Goal: Transaction & Acquisition: Purchase product/service

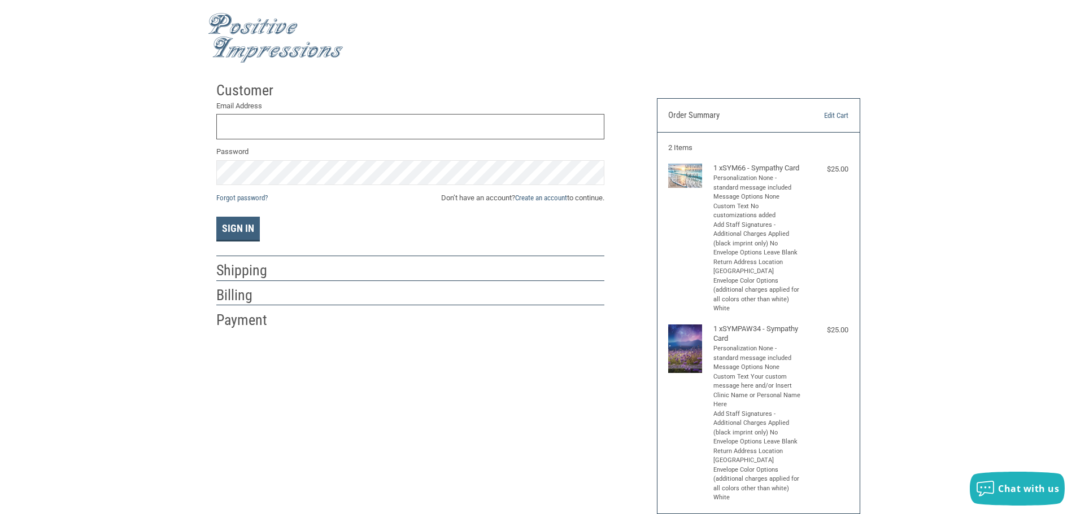
click at [324, 134] on input "Email Address" at bounding box center [410, 126] width 388 height 25
type input "[EMAIL_ADDRESS][DOMAIN_NAME]"
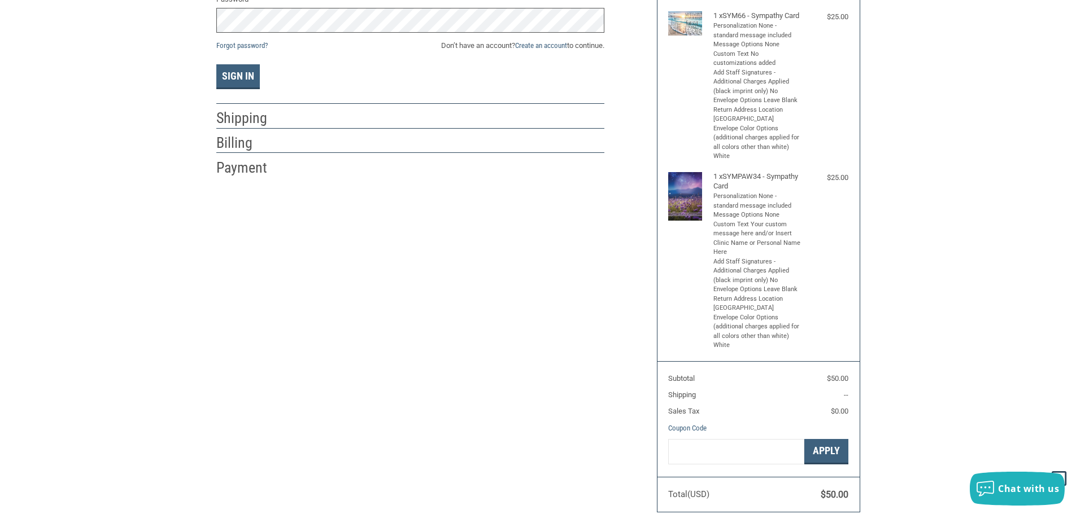
scroll to position [46, 0]
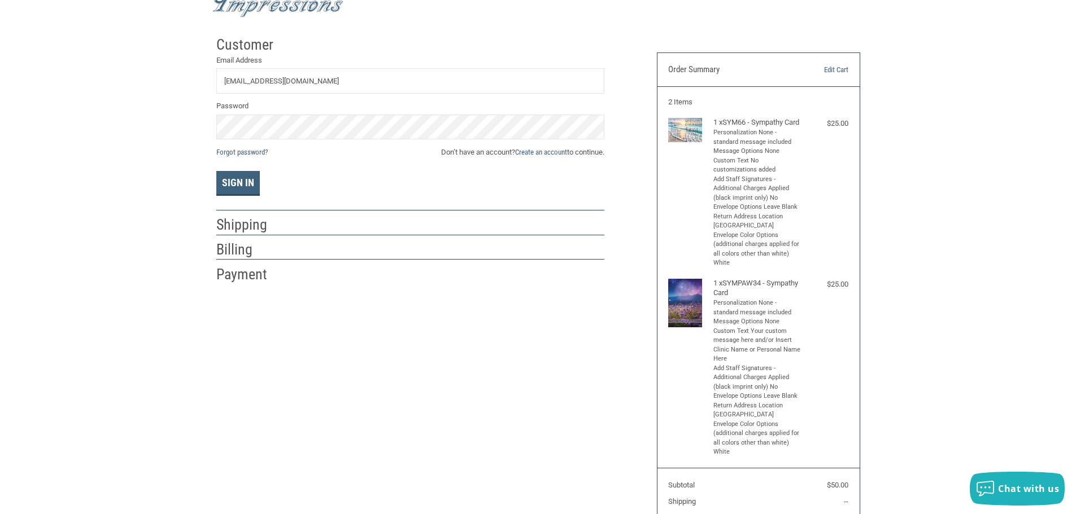
click at [455, 151] on span "Don’t have an account? Create an account to continue." at bounding box center [522, 152] width 163 height 11
click at [465, 155] on span "Don’t have an account? Create an account to continue." at bounding box center [522, 152] width 163 height 11
click at [566, 152] on span "Don’t have an account? Create an account to continue." at bounding box center [522, 152] width 163 height 11
click at [549, 155] on link "Create an account" at bounding box center [541, 152] width 52 height 8
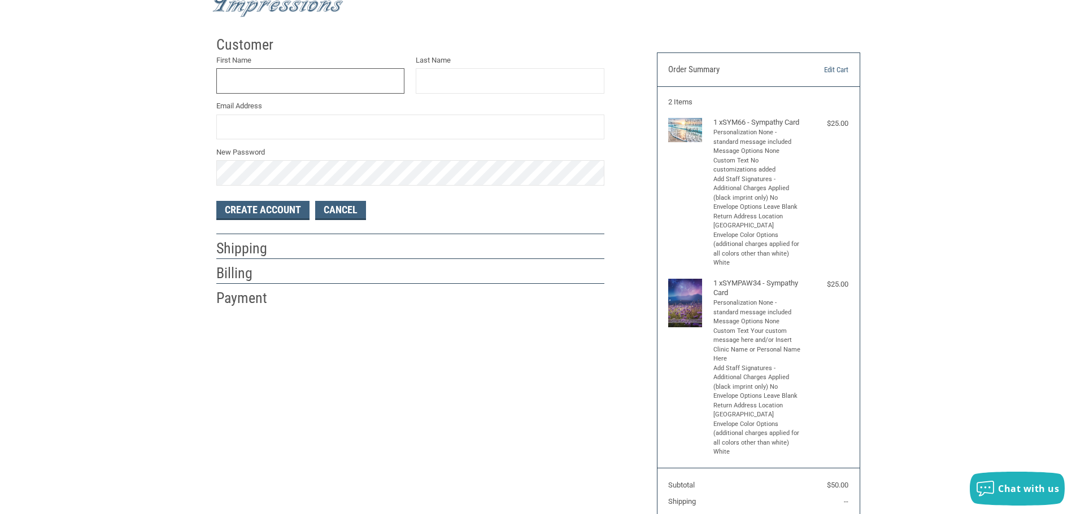
click at [257, 78] on input "First Name" at bounding box center [310, 80] width 189 height 25
type input "JEN"
type input "ELPHINSTONE"
click at [302, 123] on input "Email Address" at bounding box center [410, 127] width 388 height 25
click at [248, 219] on button "Create Account" at bounding box center [262, 210] width 93 height 19
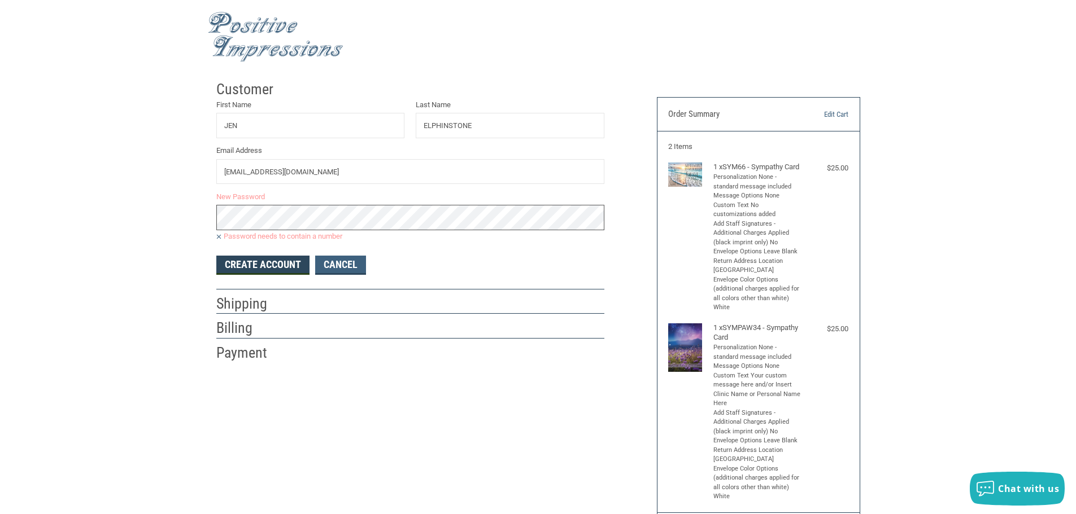
scroll to position [0, 0]
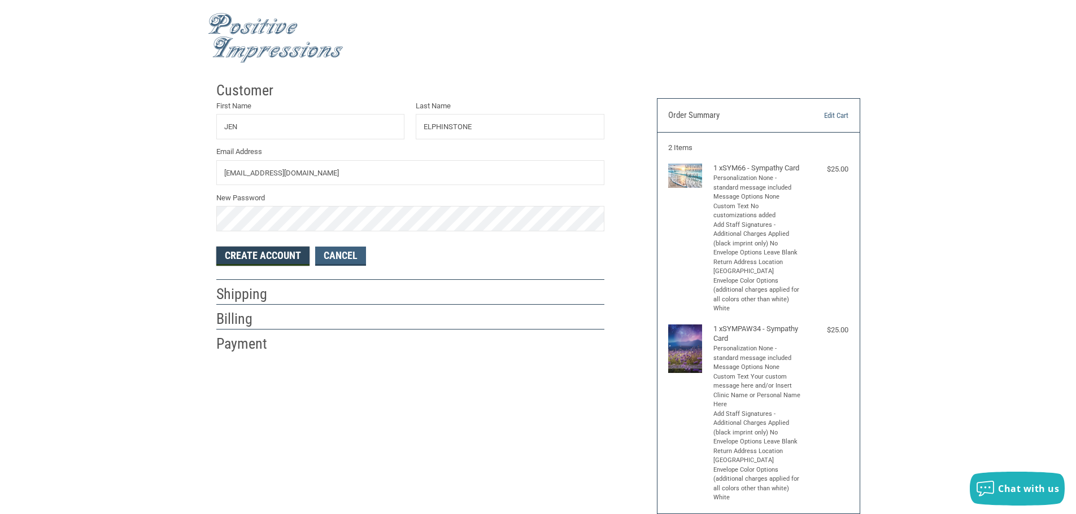
click at [258, 260] on button "Create Account" at bounding box center [262, 256] width 93 height 19
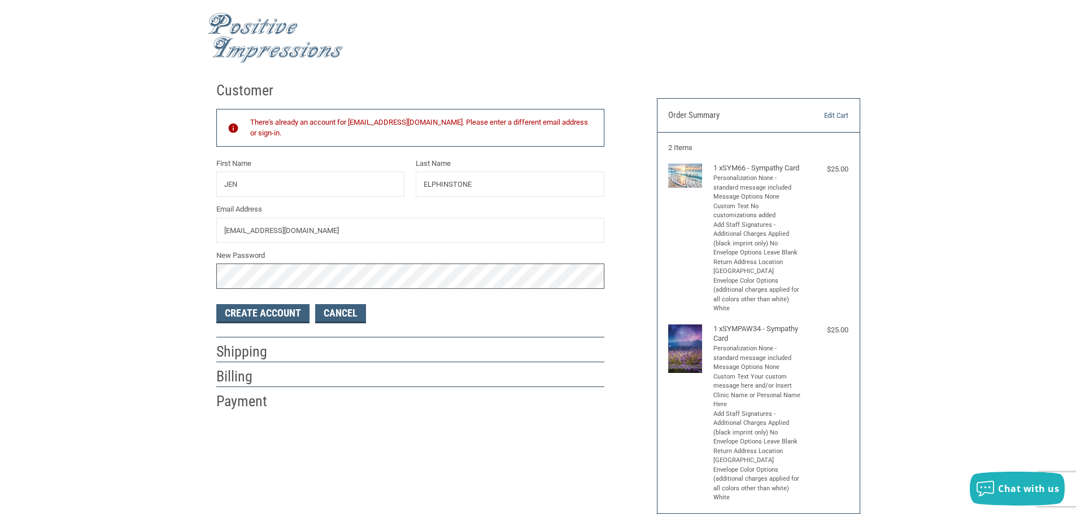
click at [187, 267] on div "Customer There's already an account for [EMAIL_ADDRESS][DOMAIN_NAME]. Please en…" at bounding box center [538, 376] width 1076 height 600
click at [293, 315] on button "Create Account" at bounding box center [262, 313] width 93 height 19
drag, startPoint x: 340, startPoint y: 230, endPoint x: 158, endPoint y: 212, distance: 183.8
click at [158, 212] on div "Customer There's already an account for [EMAIL_ADDRESS][DOMAIN_NAME]. Please en…" at bounding box center [538, 376] width 1076 height 600
type input "[EMAIL_ADDRESS][DOMAIN_NAME]"
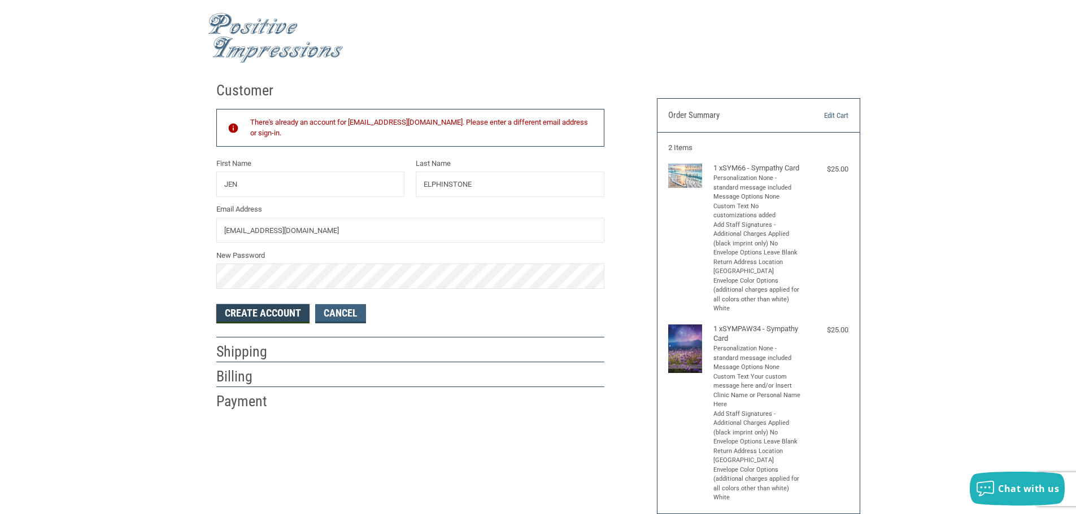
click at [261, 311] on button "Create Account" at bounding box center [262, 313] width 93 height 19
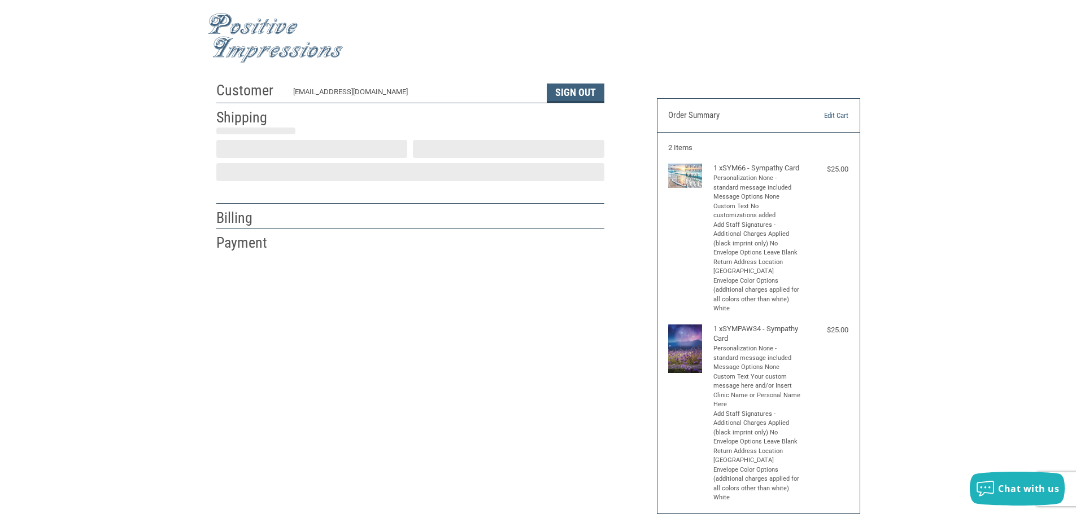
select select "US"
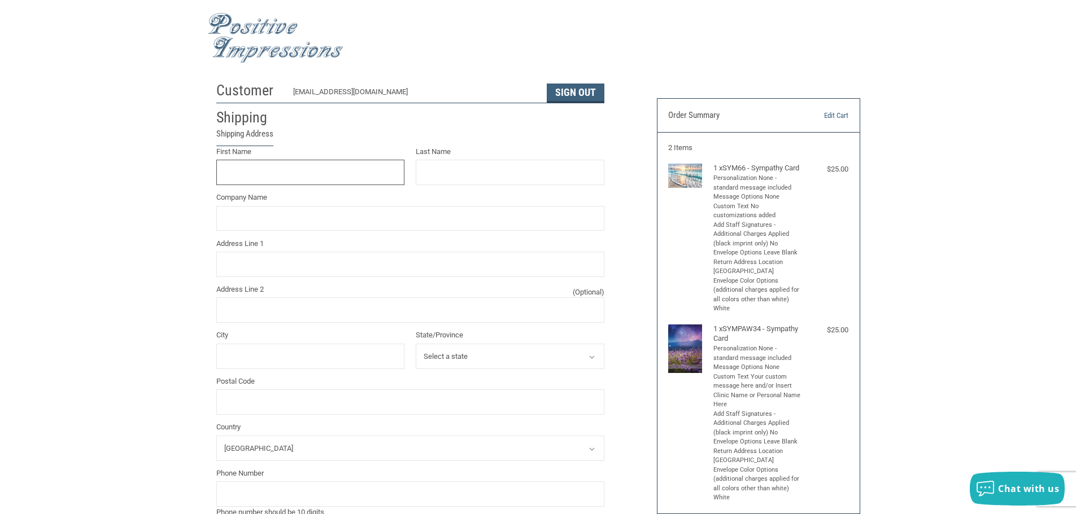
scroll to position [1, 0]
